Goal: Information Seeking & Learning: Learn about a topic

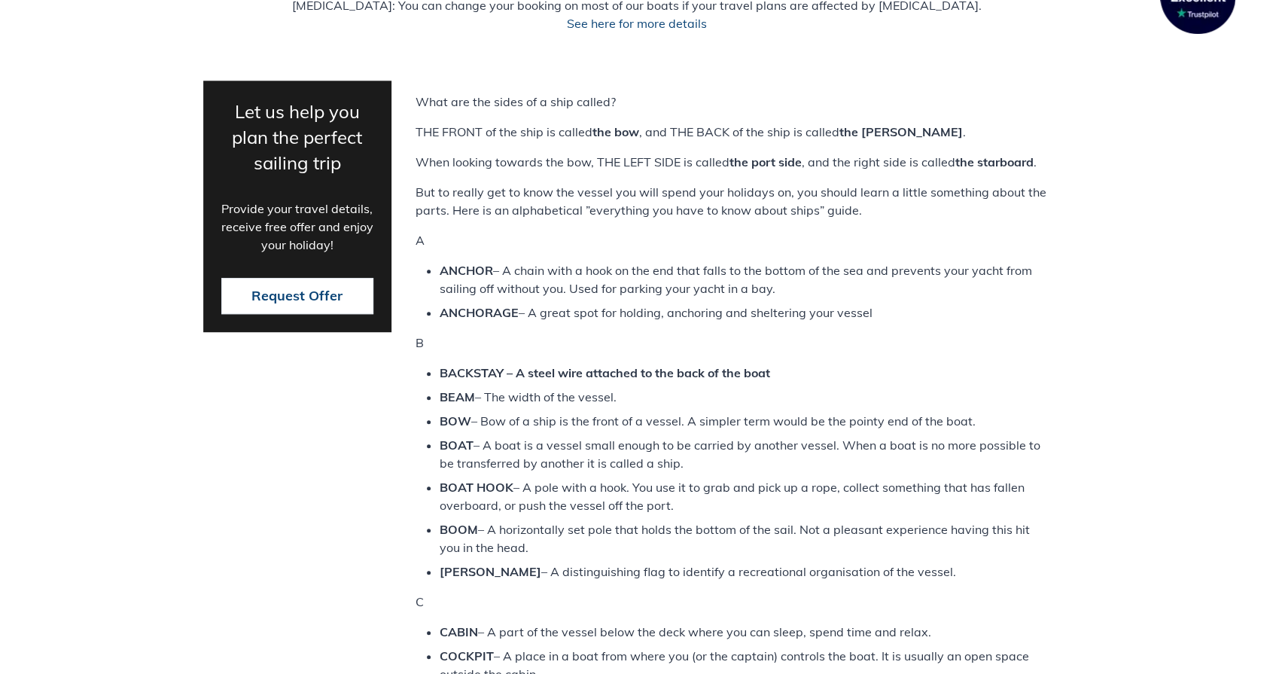
scroll to position [527, 0]
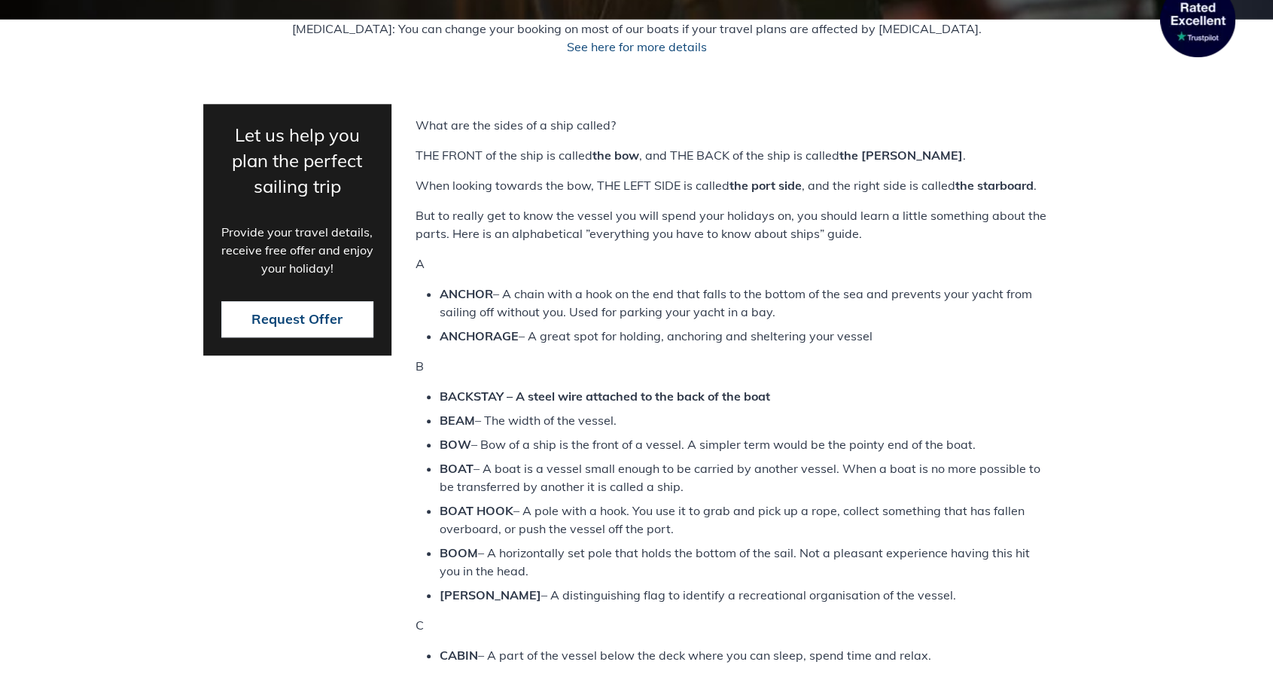
click at [850, 336] on li "ANCHORAGE – A great spot for holding, anchoring and sheltering your vessel" at bounding box center [742, 336] width 607 height 18
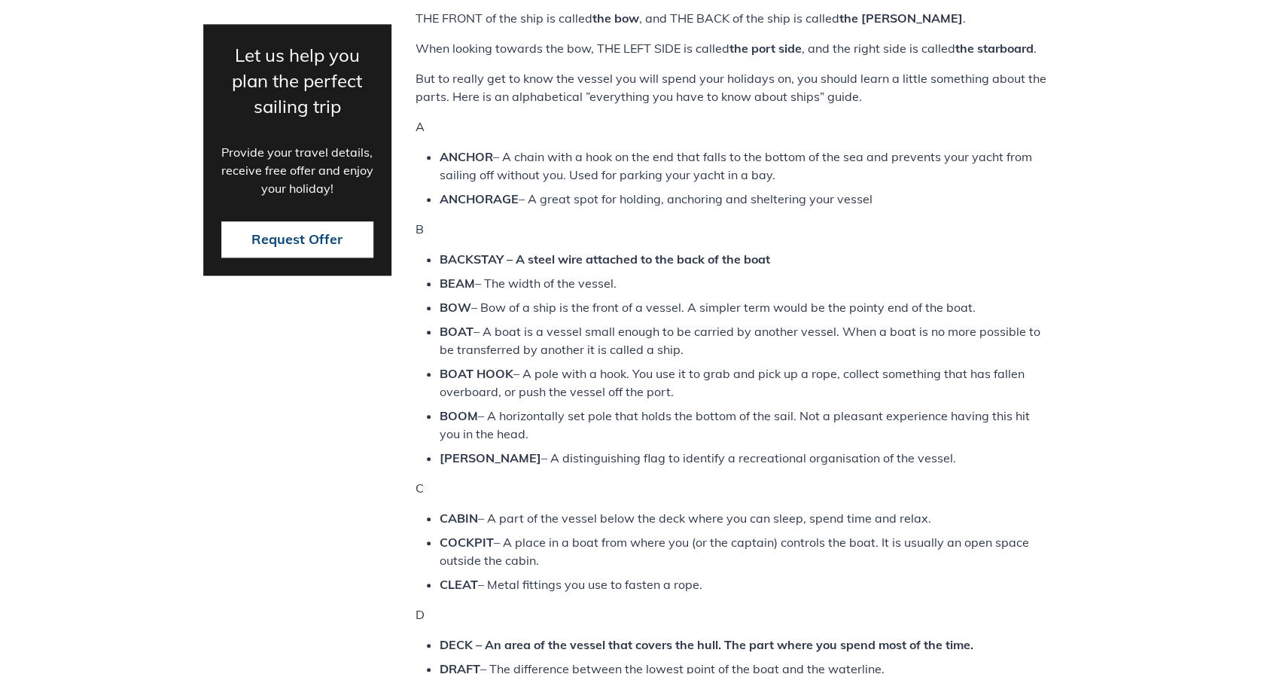
scroll to position [677, 0]
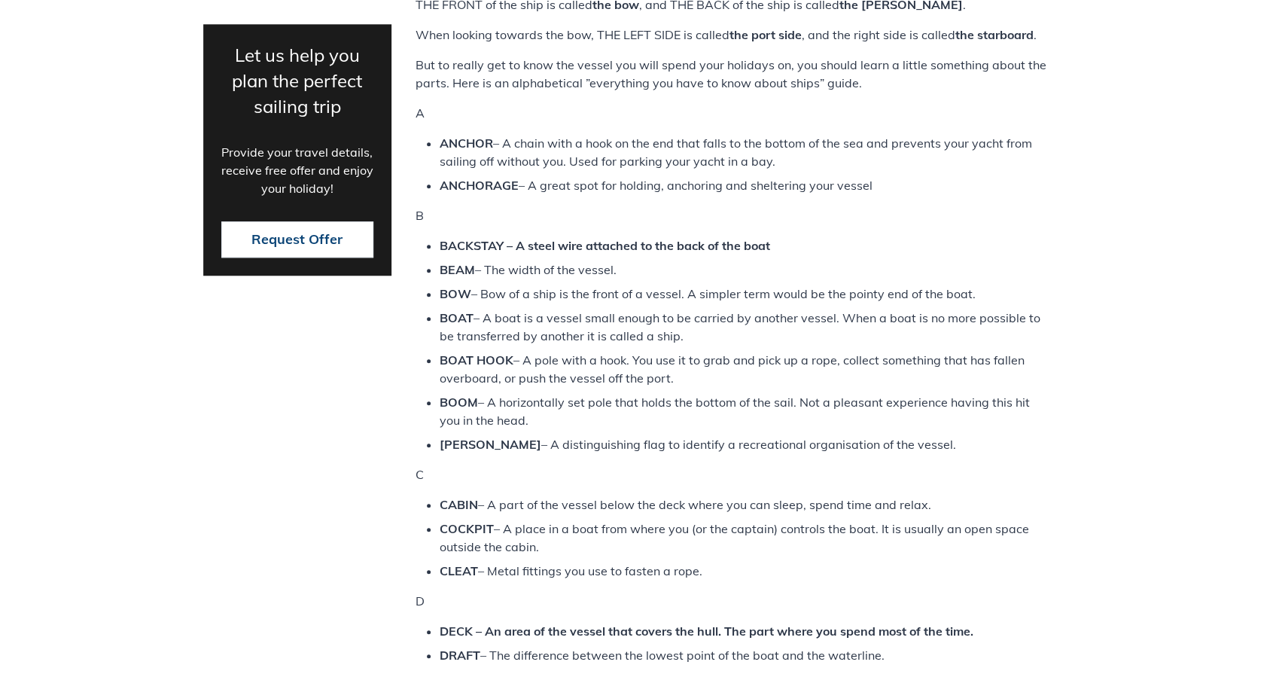
click at [990, 228] on div "What are the sides of a ship called? THE FRONT of the ship is called the bow , …" at bounding box center [742, 546] width 655 height 1162
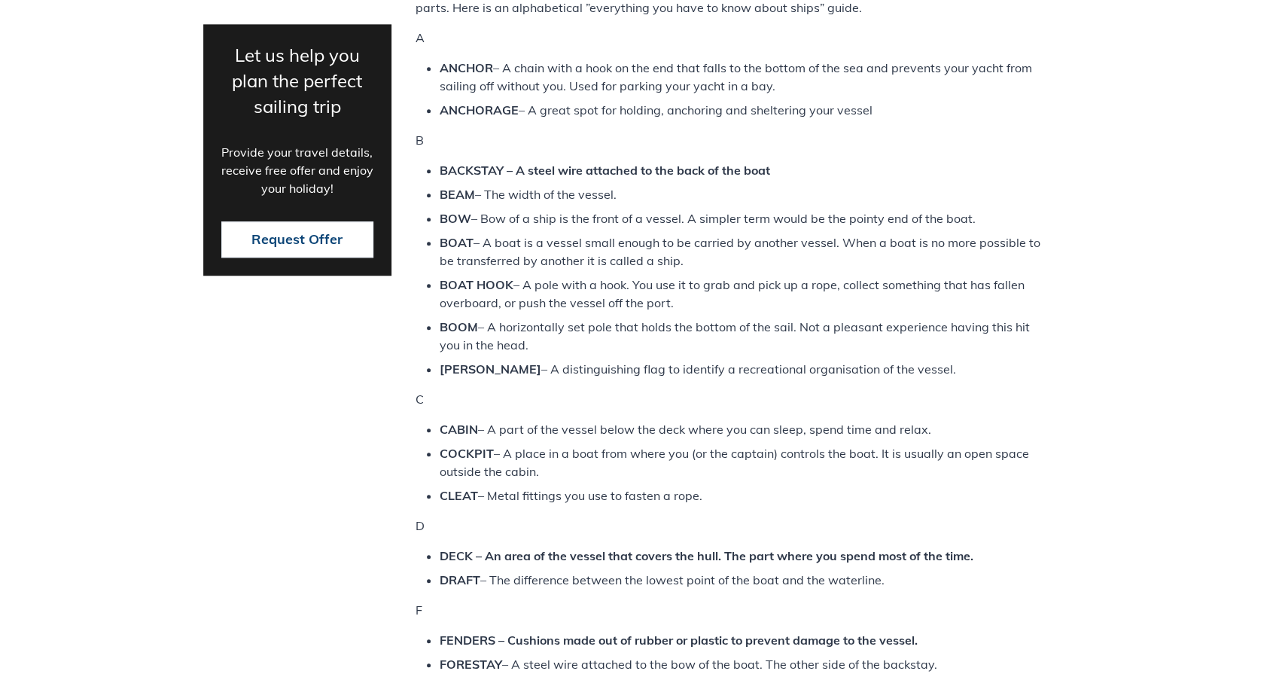
scroll to position [828, 0]
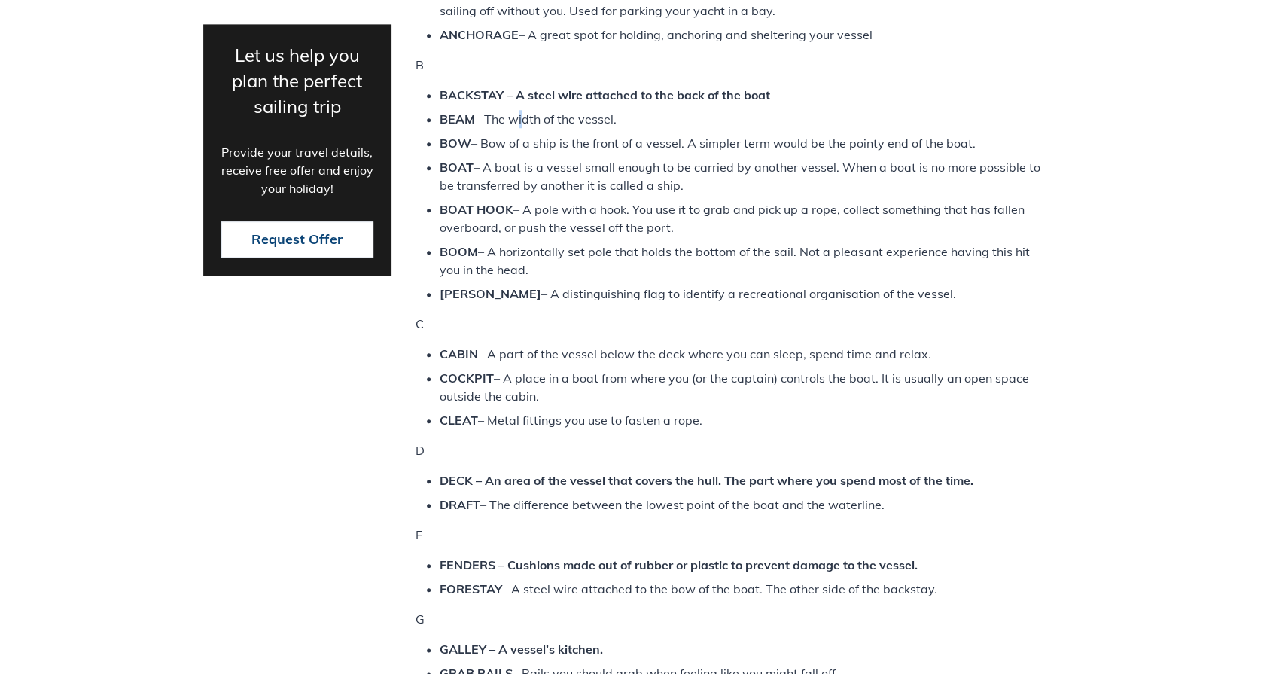
click at [522, 115] on li "BEAM – The width of the vessel." at bounding box center [742, 119] width 607 height 18
click at [524, 116] on li "BEAM – The width of the vessel." at bounding box center [742, 119] width 607 height 18
click at [497, 141] on li "BOW – Bow of a ship is the front of a vessel. A simpler term would be the point…" at bounding box center [742, 143] width 607 height 18
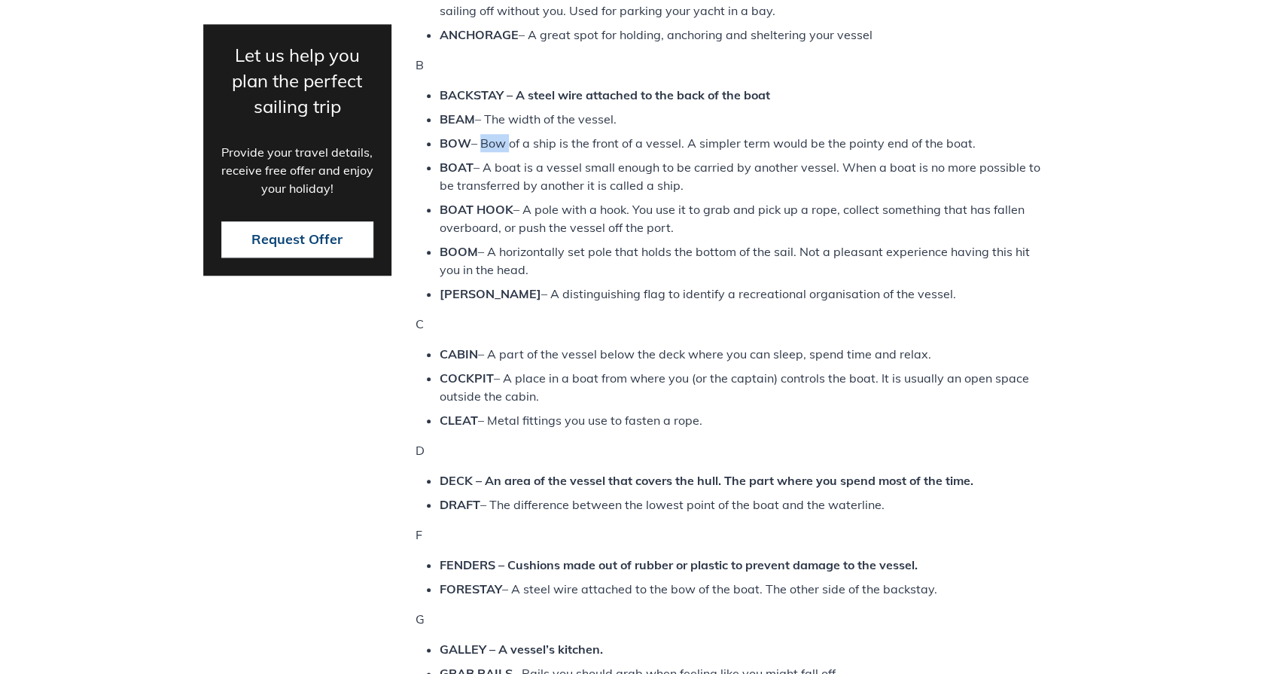
click at [497, 141] on li "BOW – Bow of a ship is the front of a vessel. A simpler term would be the point…" at bounding box center [742, 143] width 607 height 18
click at [573, 248] on li "BOOM – A horizontally set pole that holds the bottom of the sail. Not a pleasan…" at bounding box center [742, 260] width 607 height 36
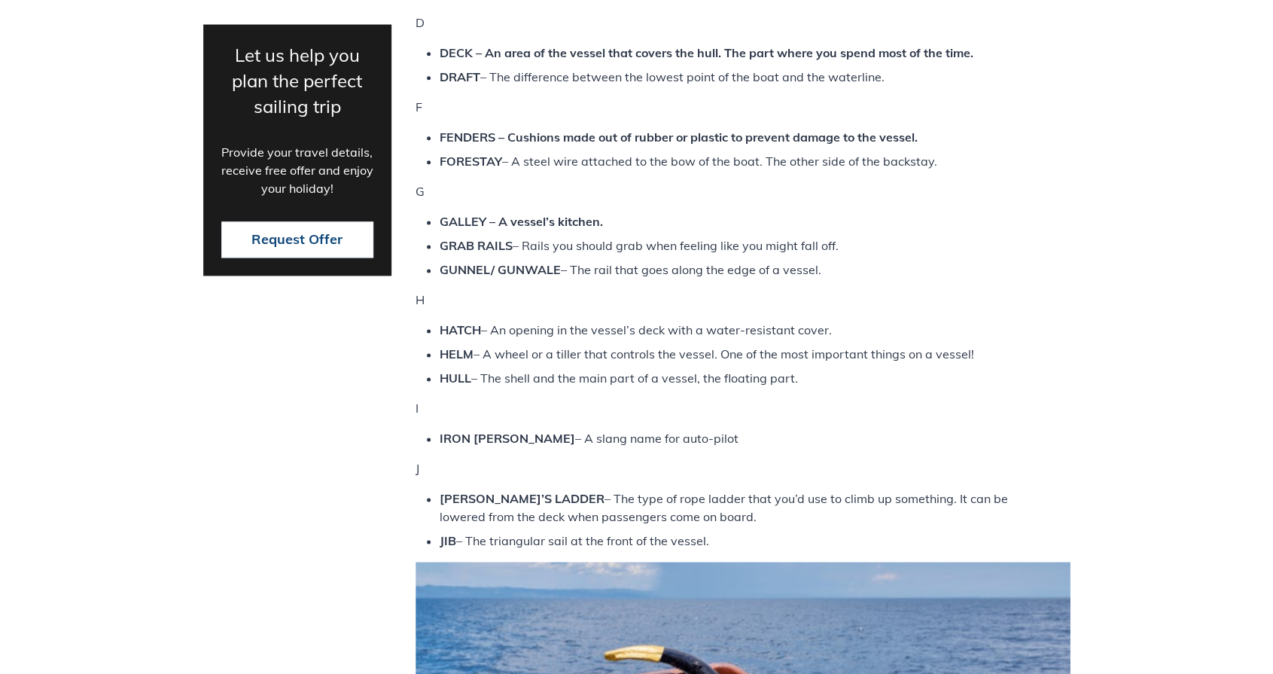
scroll to position [1279, 0]
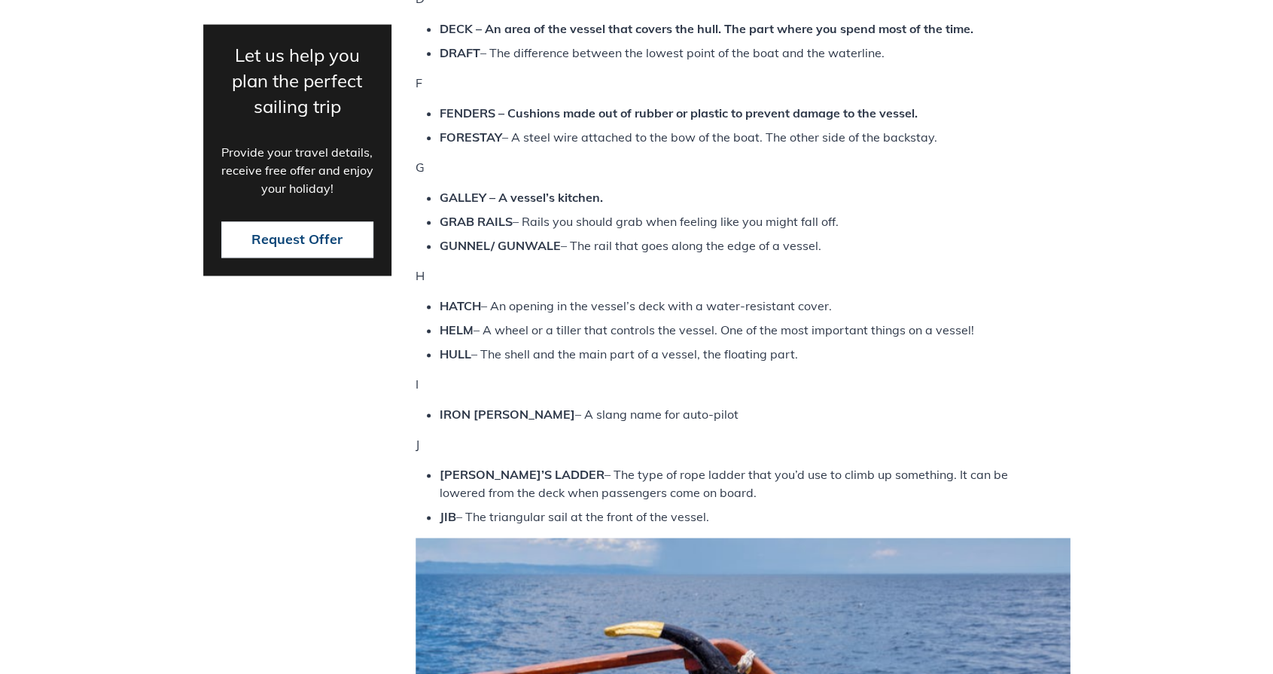
click at [893, 116] on strong "FENDERS – Cushions made out of rubber or plastic to prevent damage to the vesse…" at bounding box center [678, 112] width 478 height 15
click at [893, 113] on strong "FENDERS – Cushions made out of rubber or plastic to prevent damage to the vesse…" at bounding box center [678, 112] width 478 height 15
click at [464, 190] on strong "GALLEY – A vessel’s kitchen." at bounding box center [520, 197] width 163 height 15
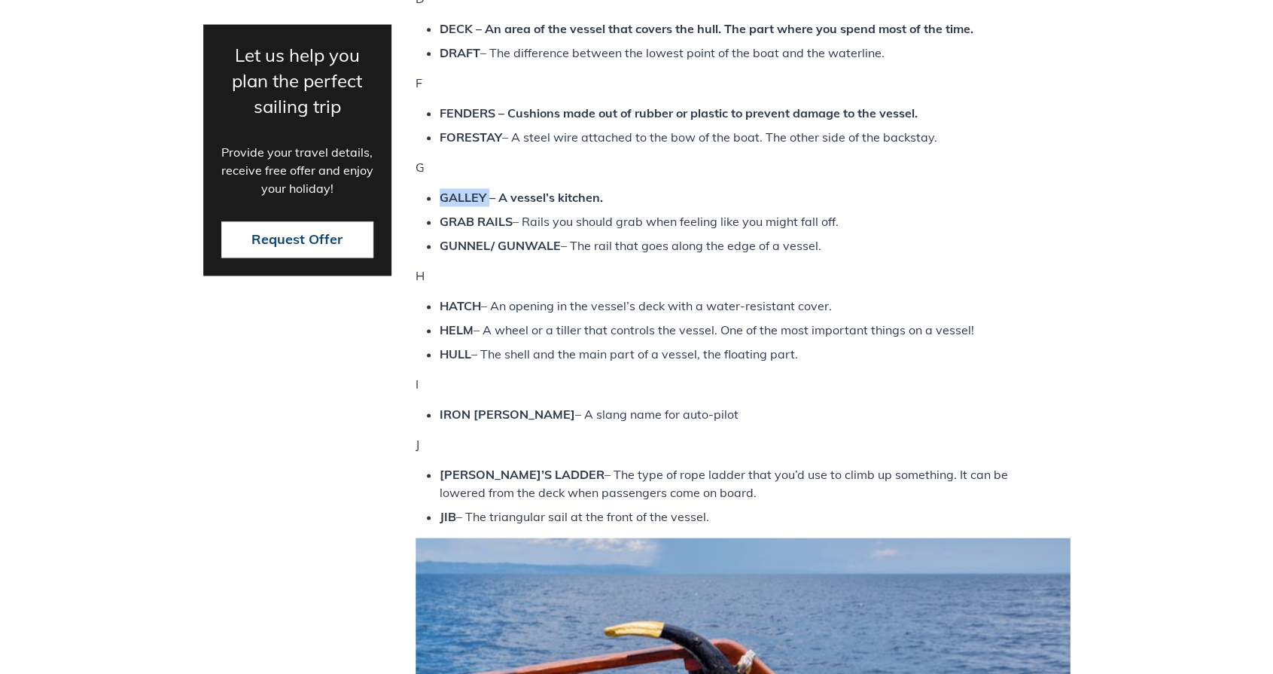
click at [464, 190] on strong "GALLEY – A vessel’s kitchen." at bounding box center [520, 197] width 163 height 15
click at [877, 235] on ul "GALLEY – A vessel’s kitchen. GRAB RAILS – Rails you should grab when feeling li…" at bounding box center [742, 221] width 655 height 66
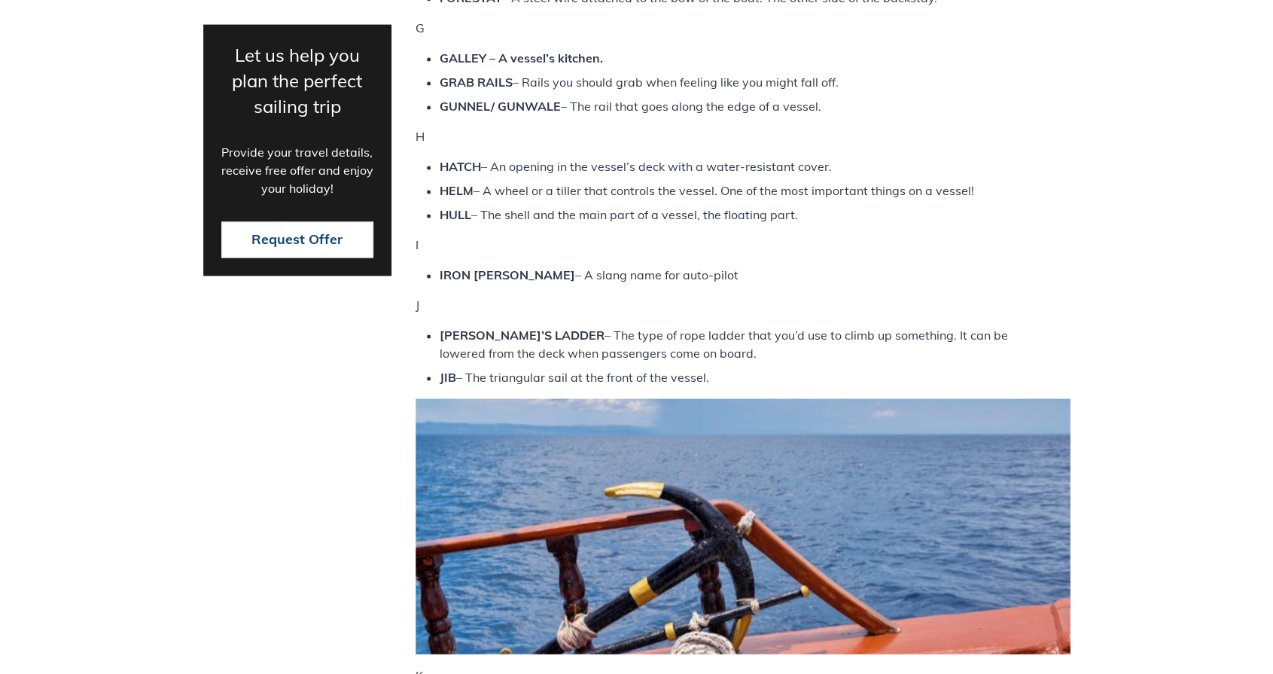
scroll to position [1430, 0]
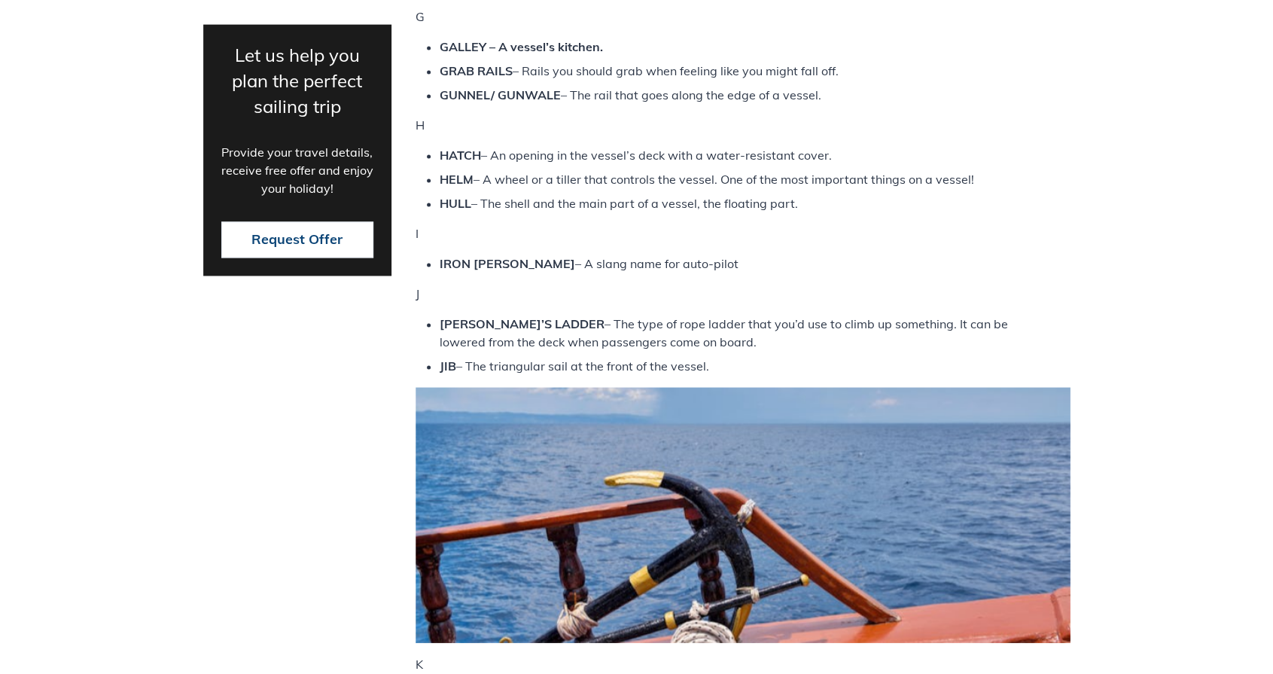
click at [455, 203] on strong "HULL" at bounding box center [455, 203] width 32 height 15
click at [1016, 161] on li "HATCH – An opening in the vessel’s deck with a water-resistant cover." at bounding box center [742, 155] width 607 height 18
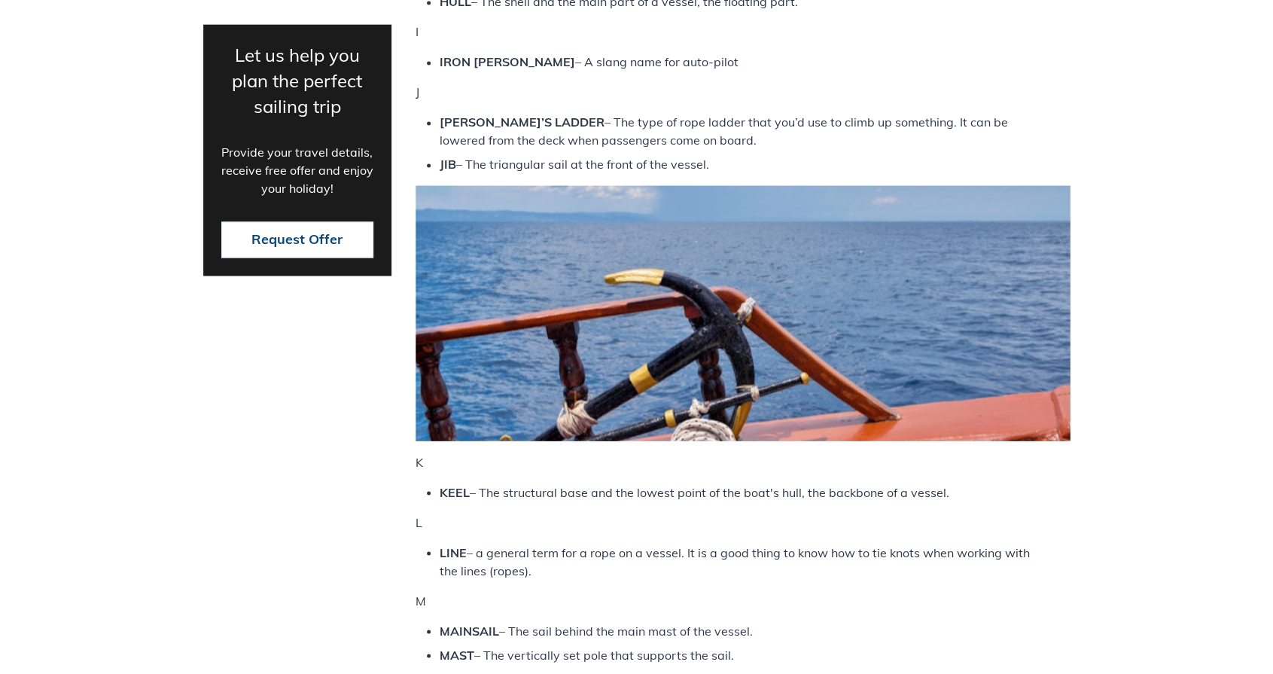
scroll to position [1656, 0]
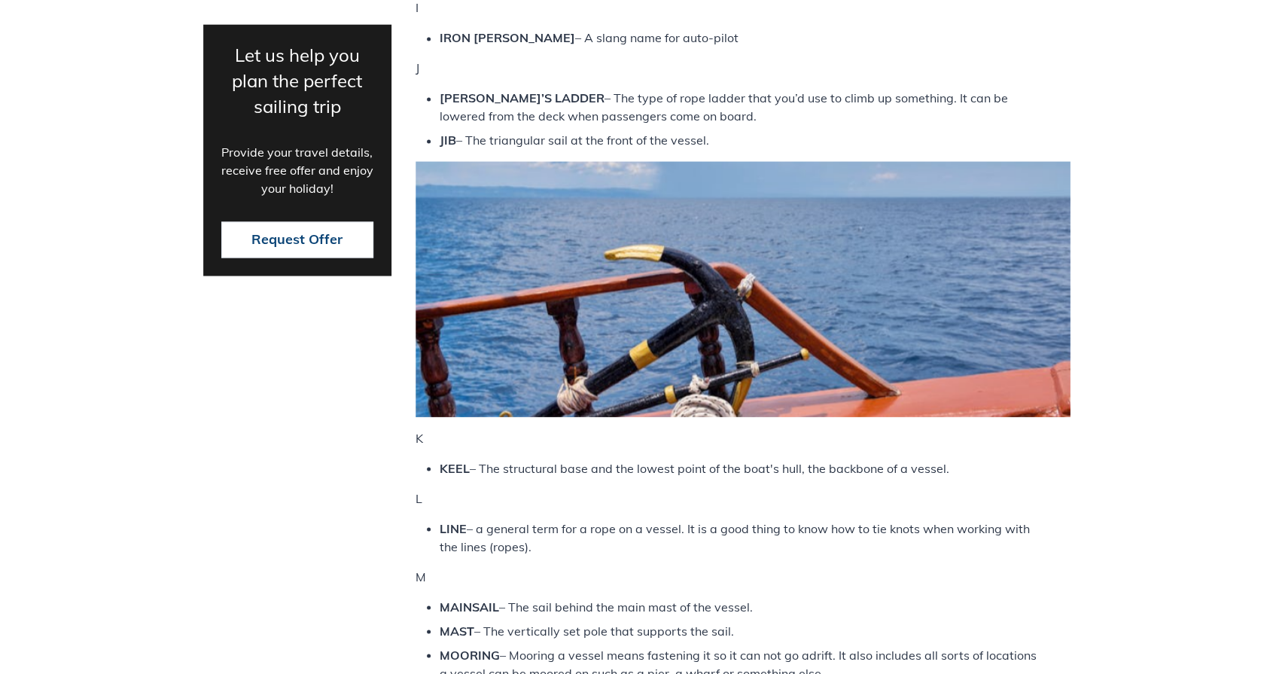
click at [444, 141] on strong "JIB" at bounding box center [447, 139] width 17 height 15
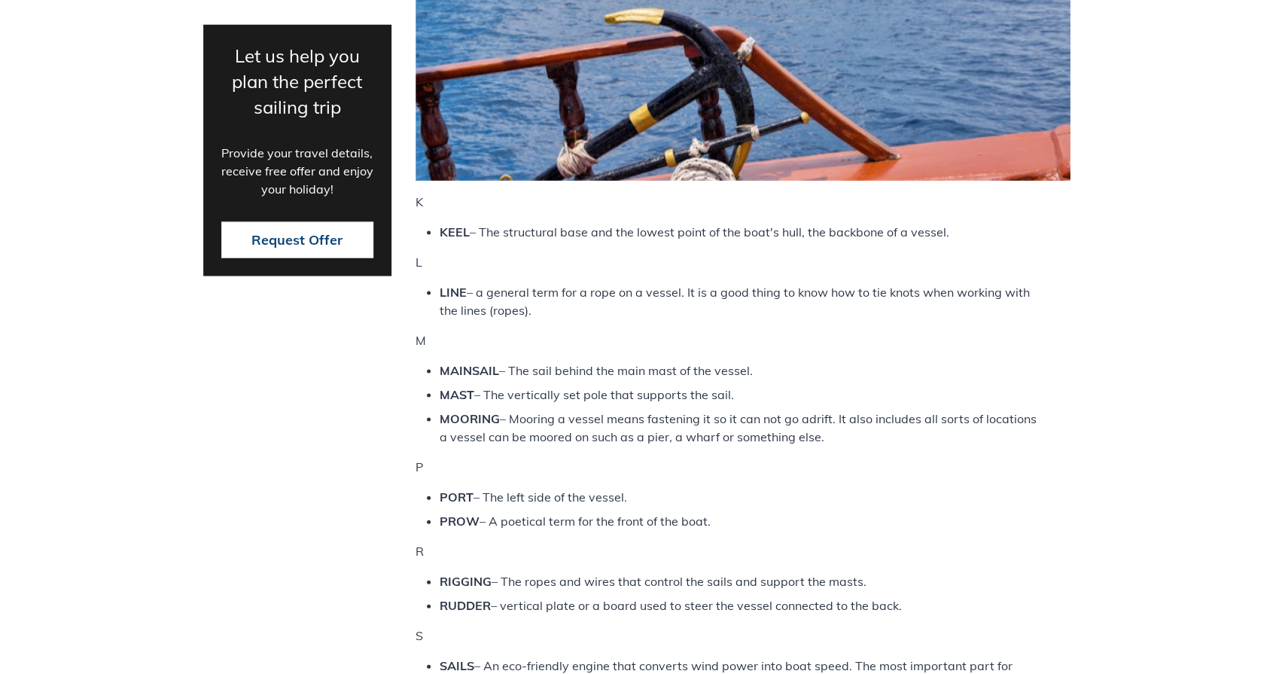
scroll to position [1957, 0]
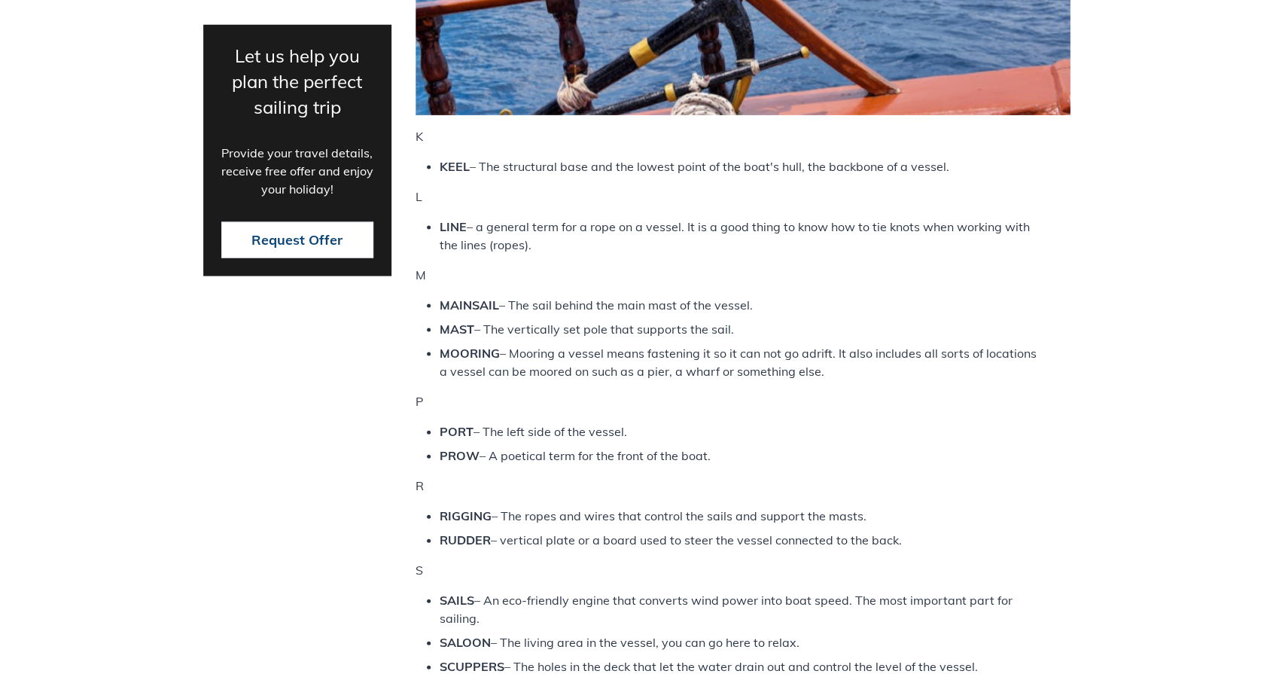
click at [467, 352] on strong "MOORING" at bounding box center [469, 352] width 60 height 15
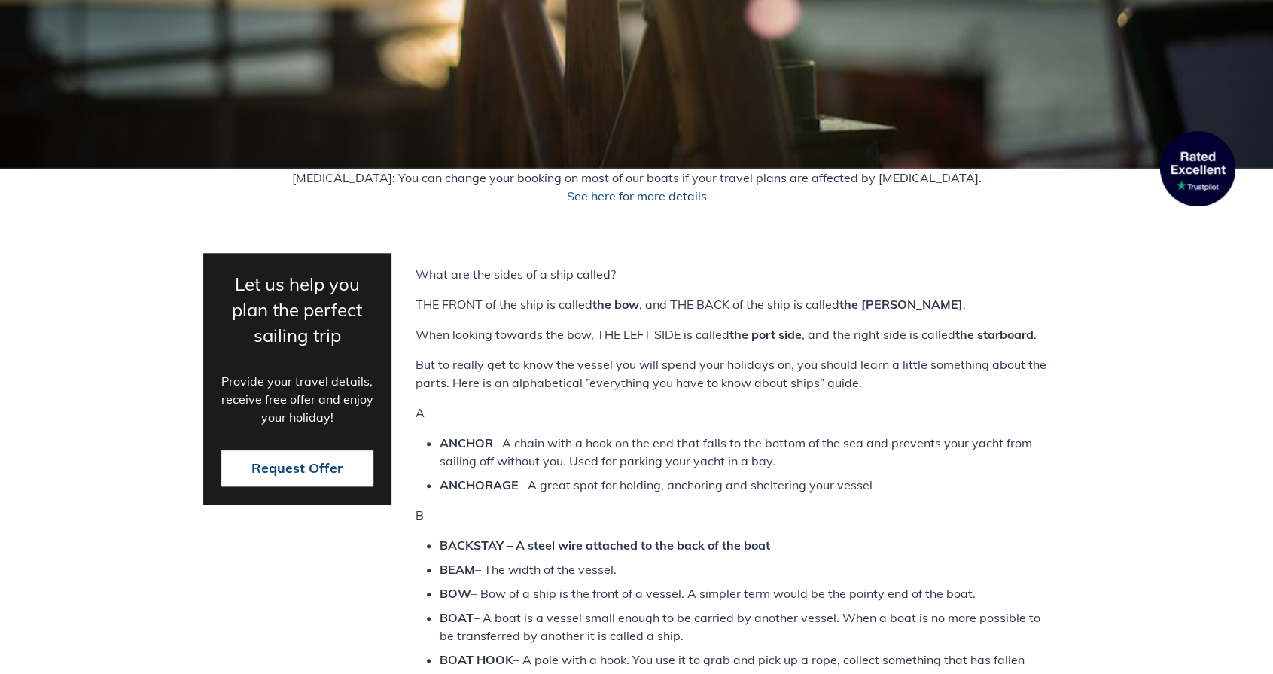
scroll to position [602, 0]
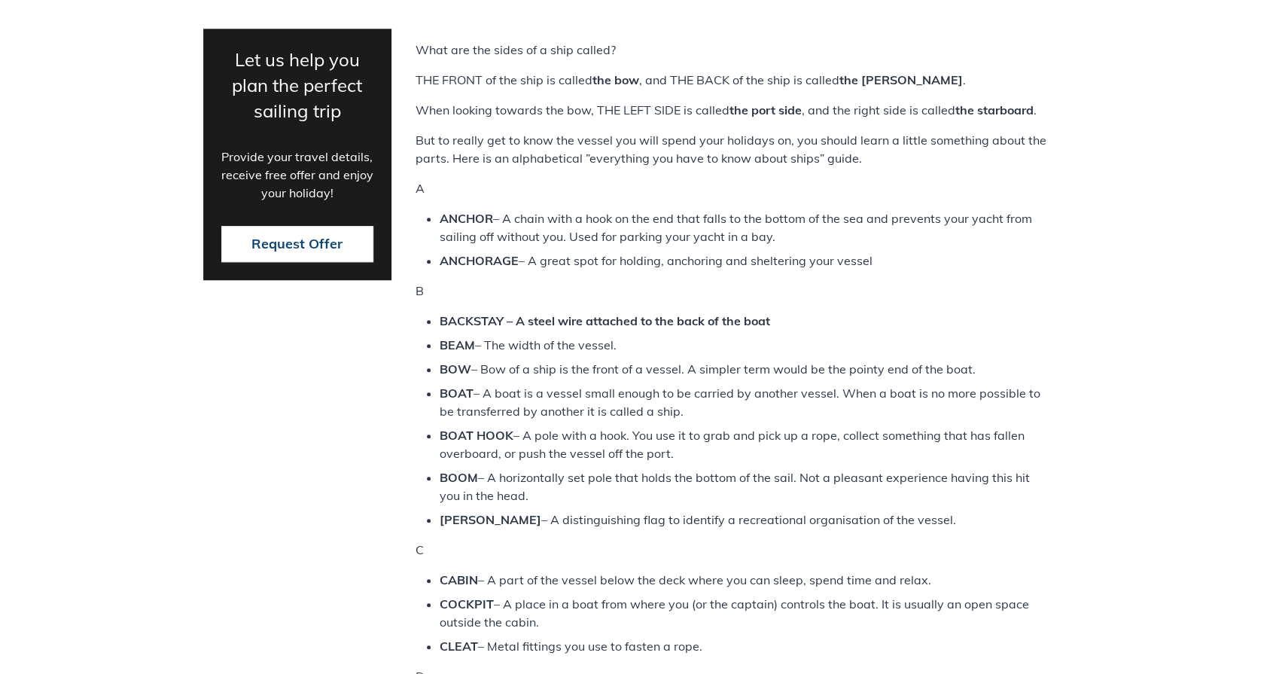
click at [449, 259] on strong "ANCHORAGE" at bounding box center [478, 260] width 79 height 15
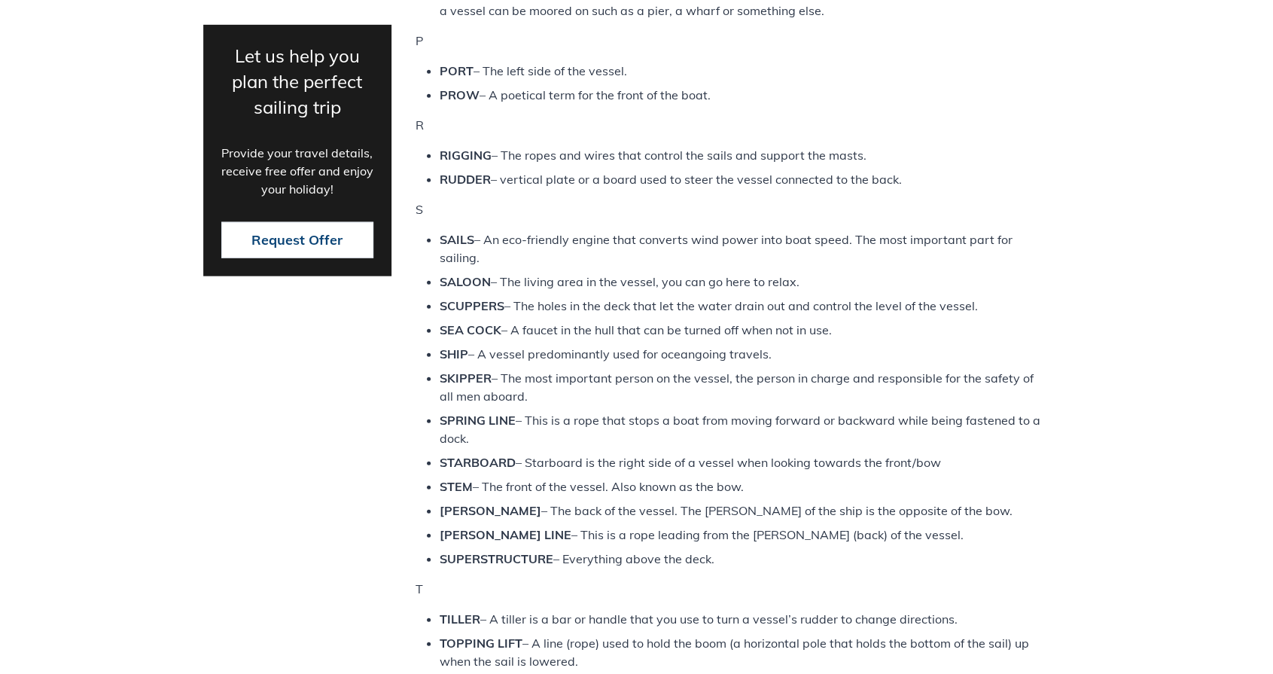
scroll to position [2258, 0]
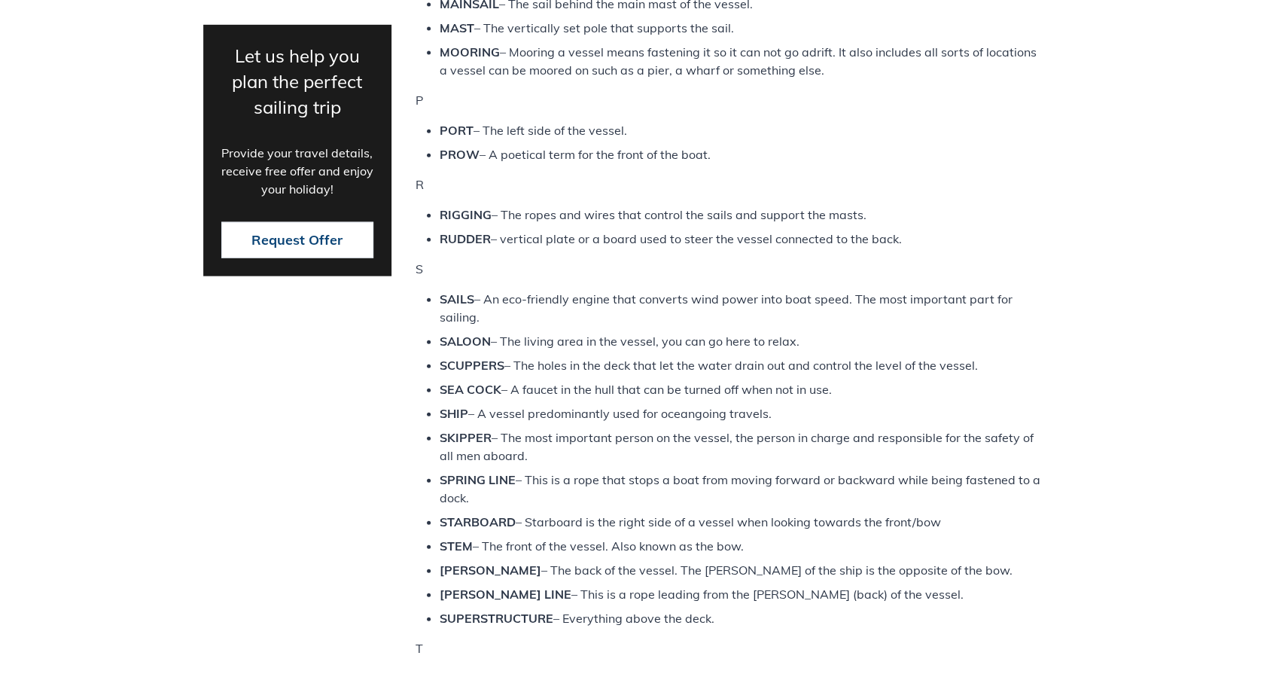
click at [467, 516] on strong "STARBOARD" at bounding box center [477, 521] width 76 height 15
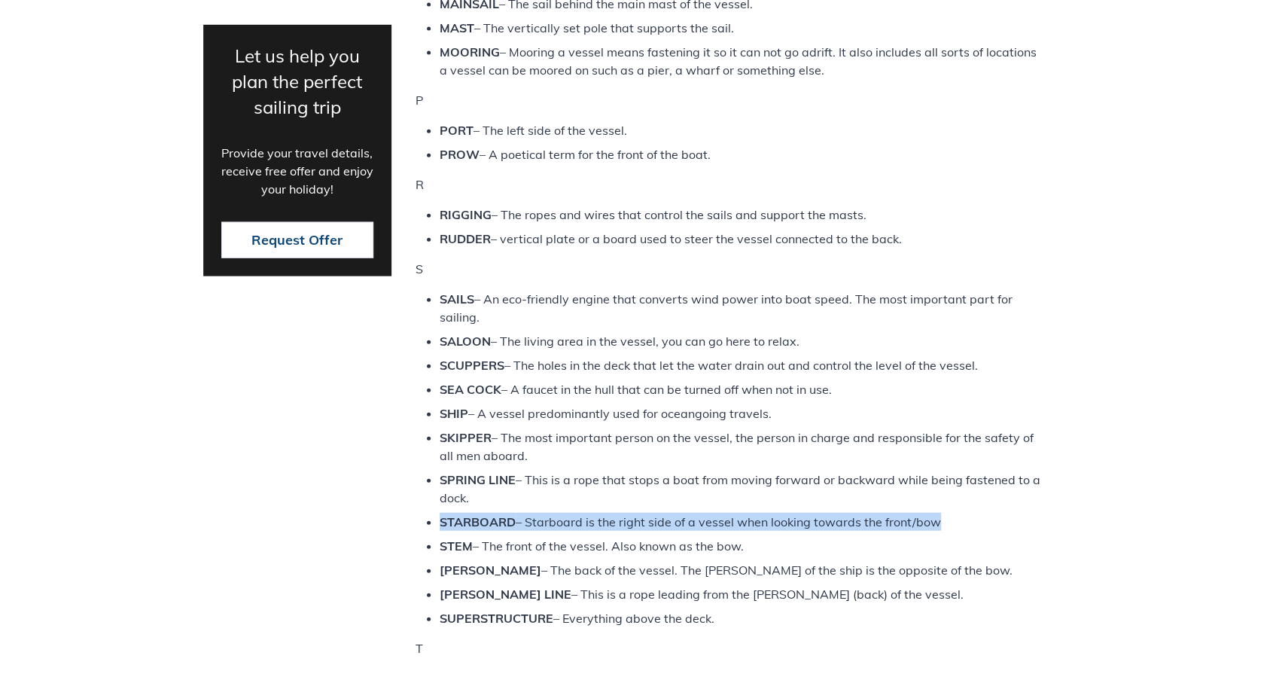
click at [467, 516] on strong "STARBOARD" at bounding box center [477, 521] width 76 height 15
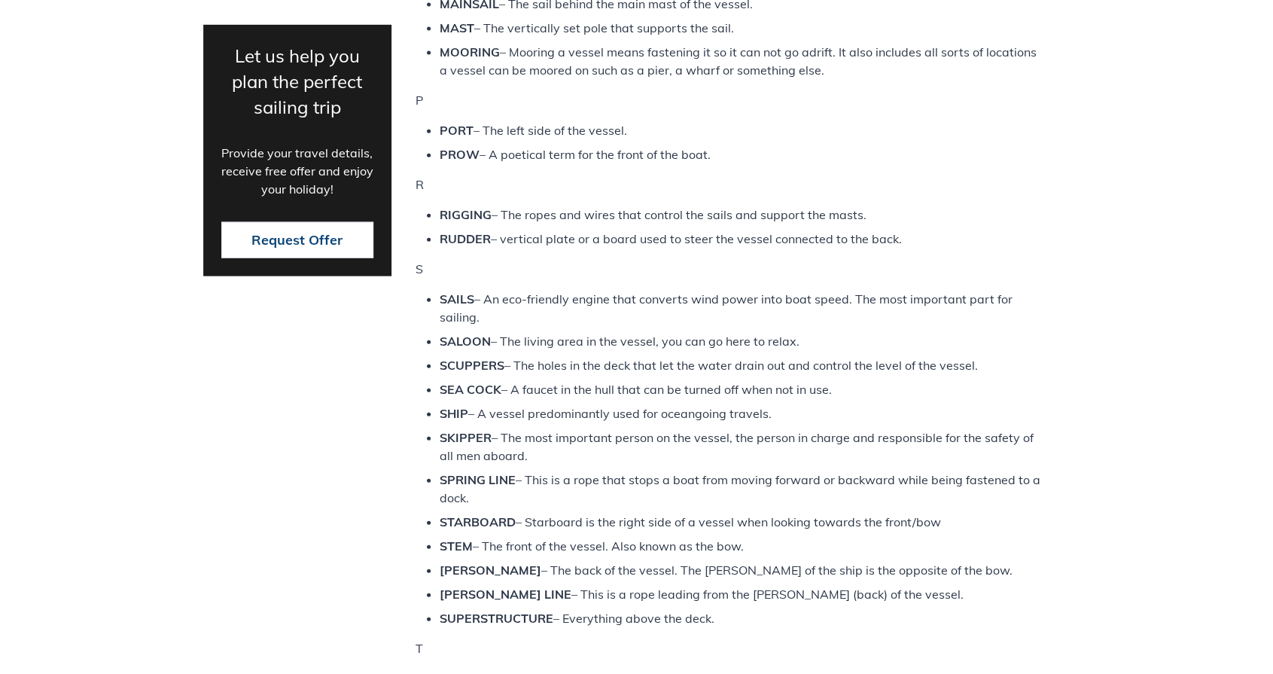
click at [528, 256] on div "K KEEL – The structural base and the lowest point of the boat's hull, the backb…" at bounding box center [742, 380] width 655 height 1108
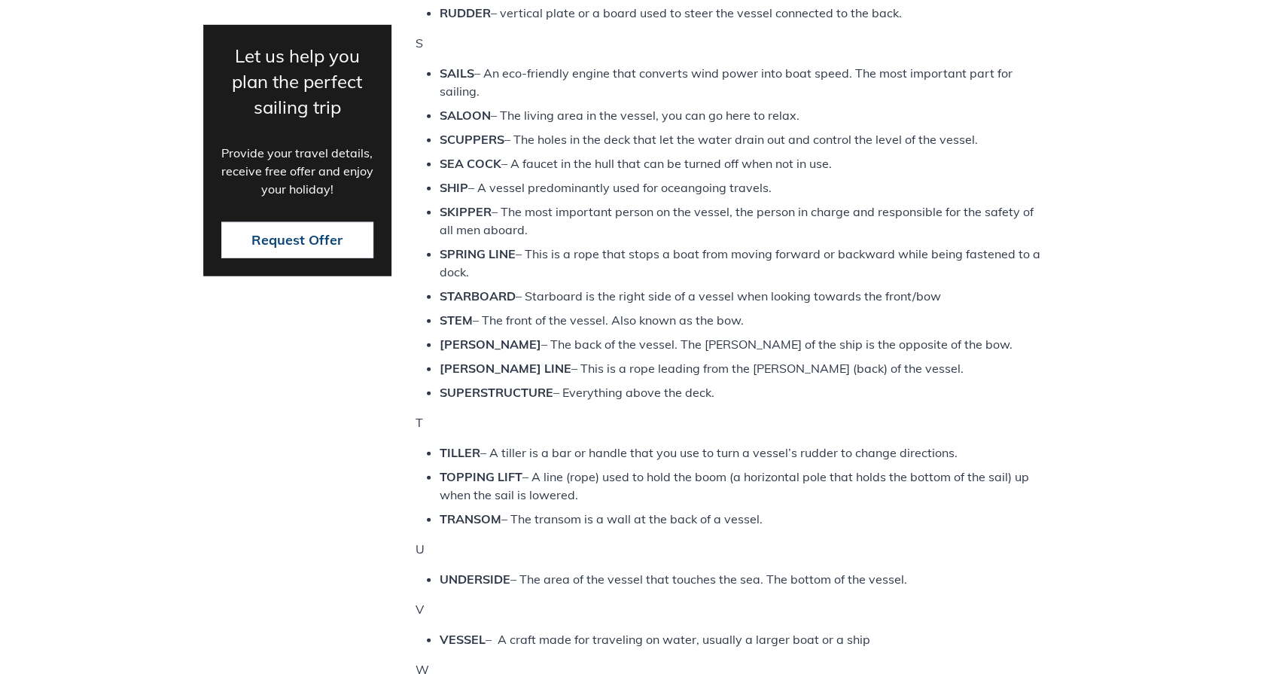
scroll to position [2559, 0]
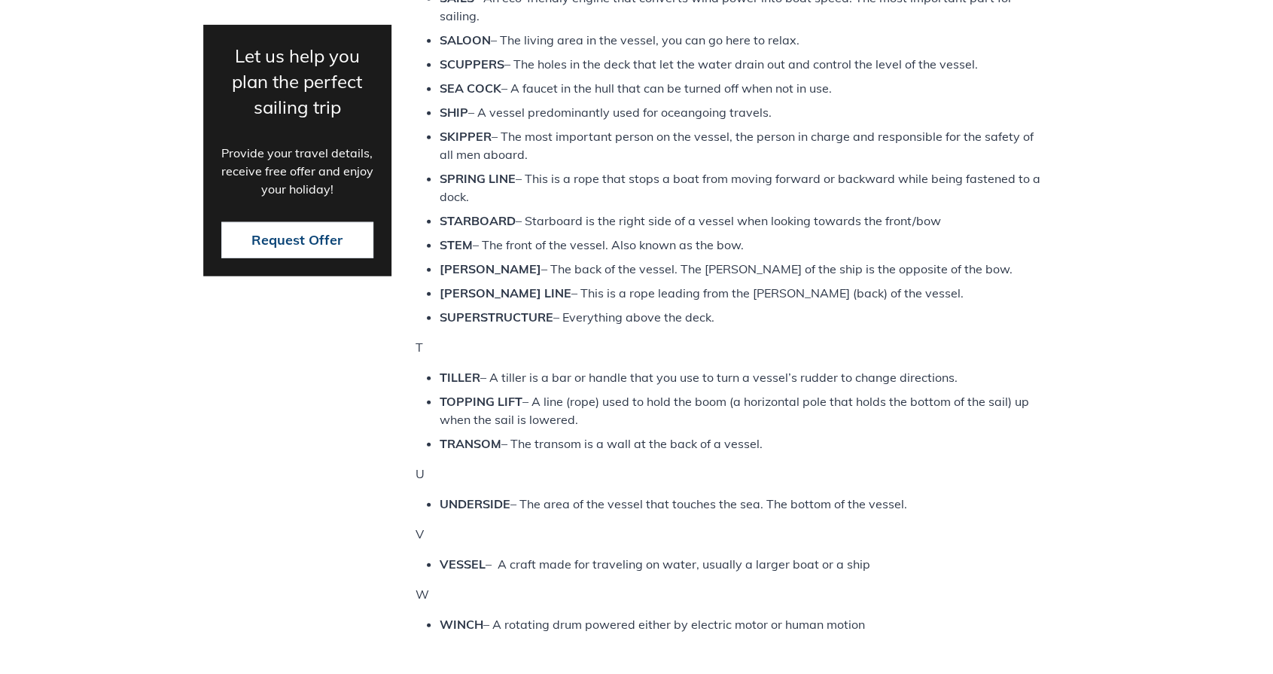
click at [637, 319] on li "SUPERSTRUCTURE – Everything above the deck." at bounding box center [742, 317] width 607 height 18
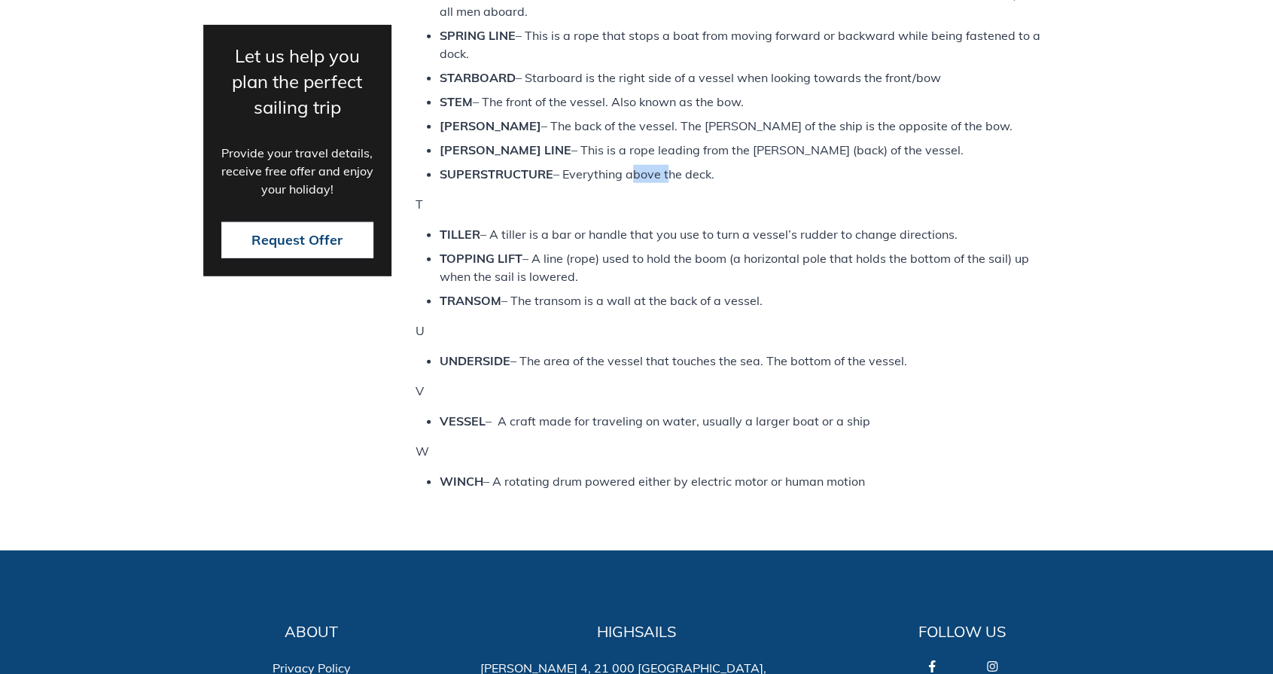
scroll to position [2709, 0]
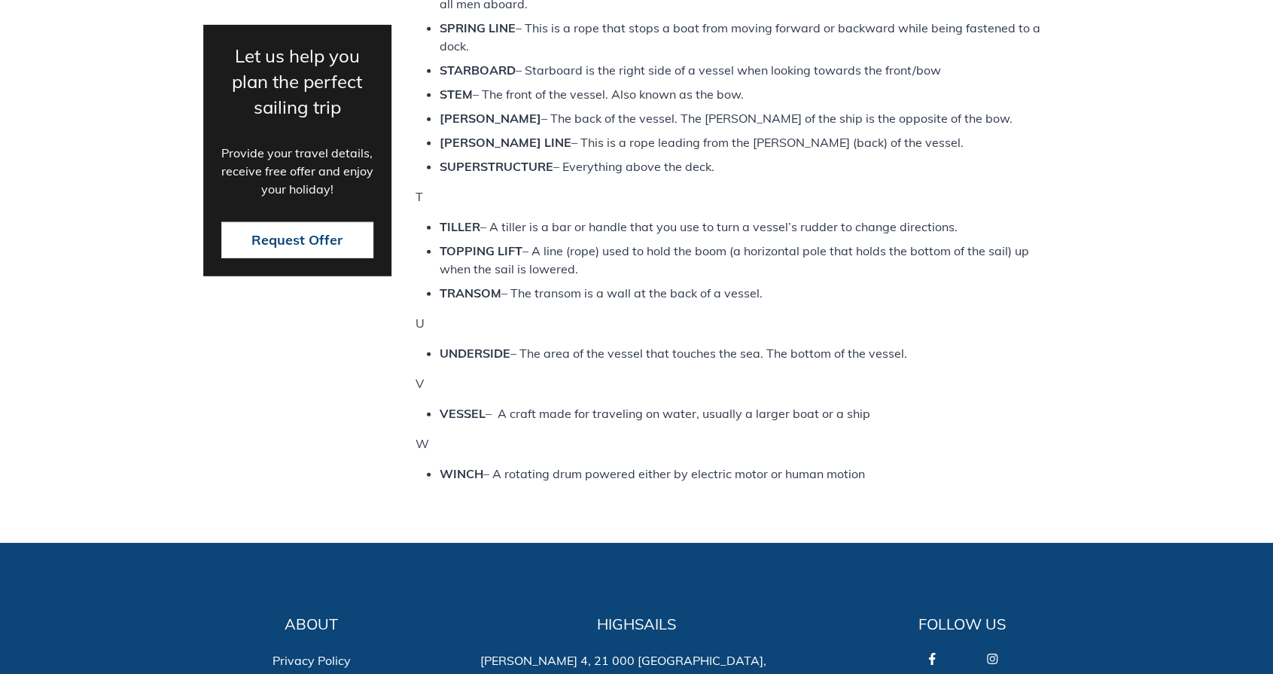
click at [474, 197] on h1 "T" at bounding box center [742, 196] width 655 height 18
drag, startPoint x: 605, startPoint y: 289, endPoint x: 782, endPoint y: 291, distance: 176.9
click at [782, 291] on li "TRANSOM – The transom is a wall at the back of a vessel." at bounding box center [742, 293] width 607 height 18
click at [577, 327] on h1 "U" at bounding box center [742, 323] width 655 height 18
click at [621, 292] on li "TRANSOM – The transom is a wall at the back of a vessel." at bounding box center [742, 293] width 607 height 18
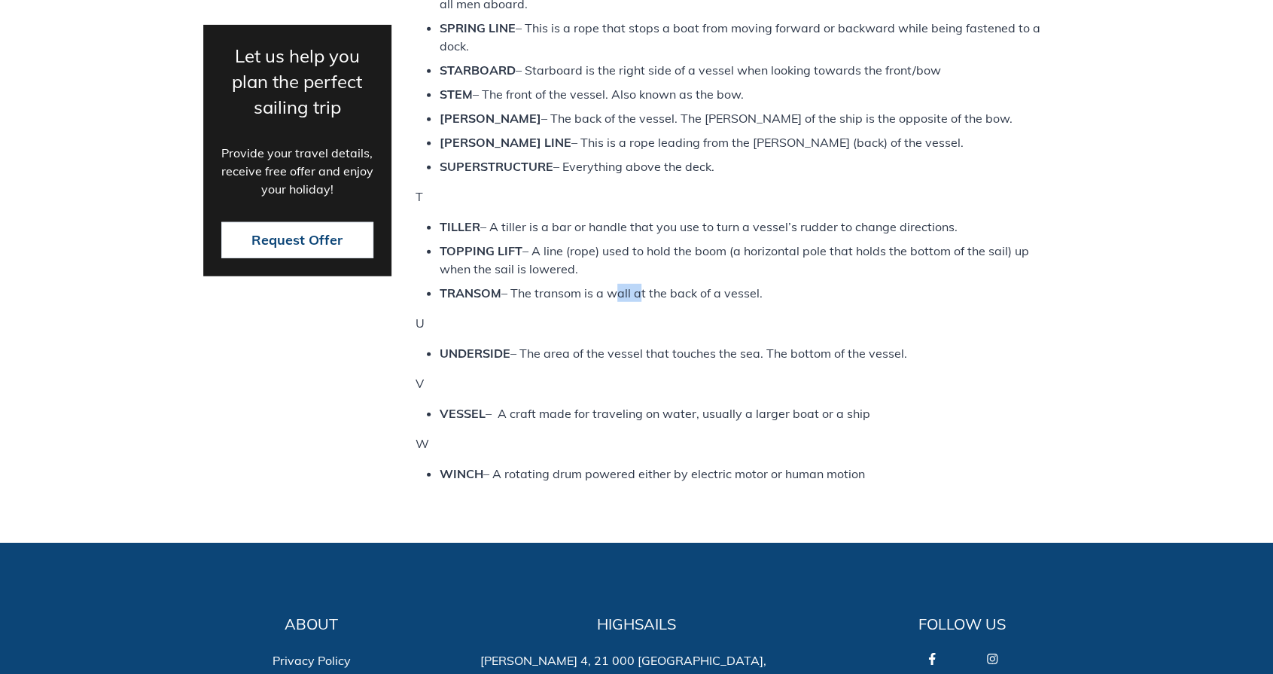
click at [621, 292] on li "TRANSOM – The transom is a wall at the back of a vessel." at bounding box center [742, 293] width 607 height 18
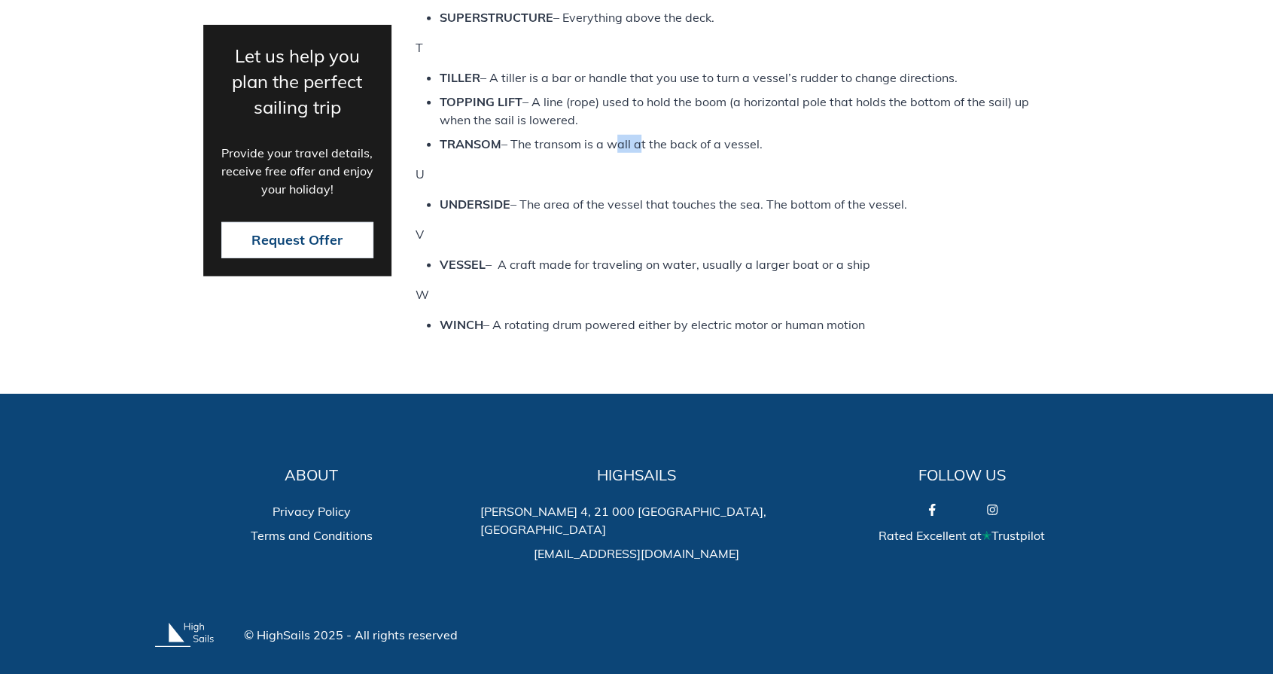
scroll to position [2860, 0]
